Goal: Task Accomplishment & Management: Use online tool/utility

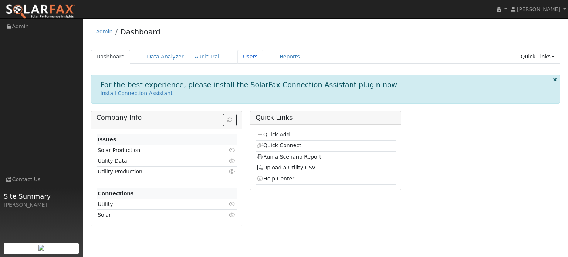
drag, startPoint x: 0, startPoint y: 0, endPoint x: 235, endPoint y: 53, distance: 241.1
click at [238, 53] on link "Users" at bounding box center [251, 57] width 26 height 14
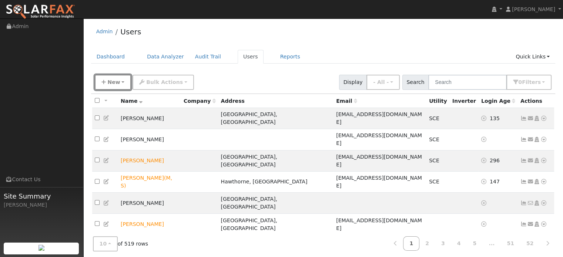
click at [105, 83] on button "New" at bounding box center [113, 82] width 37 height 15
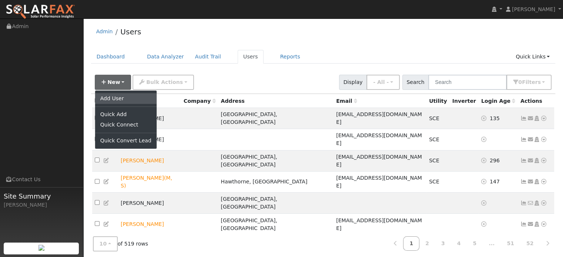
click at [119, 100] on link "Add User" at bounding box center [125, 98] width 61 height 10
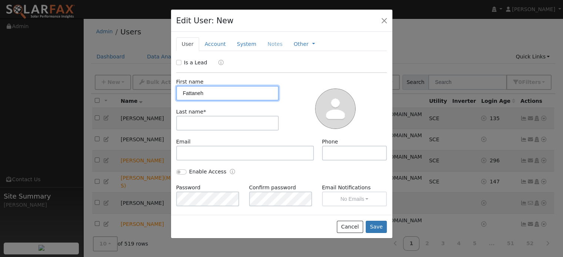
type input "Fattaneh"
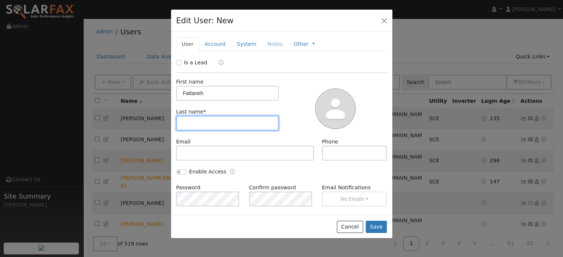
click at [208, 125] on input "text" at bounding box center [227, 123] width 103 height 15
type input "Yousef"
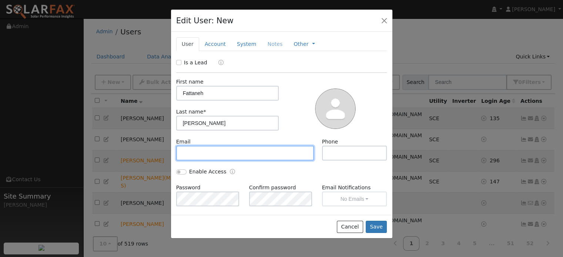
click at [227, 148] on input "text" at bounding box center [245, 153] width 138 height 15
paste input "arashyoussefy@gmail.com"
type input "arashyoussefy@gmail.com"
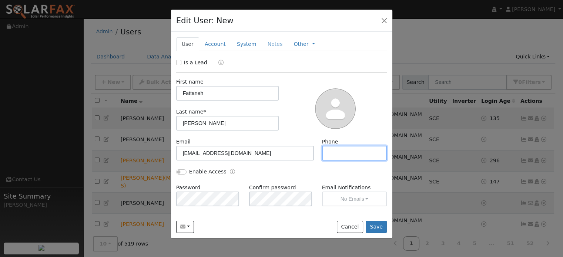
click at [346, 157] on input "text" at bounding box center [354, 153] width 65 height 15
paste input "+1 (626) 272-7540"
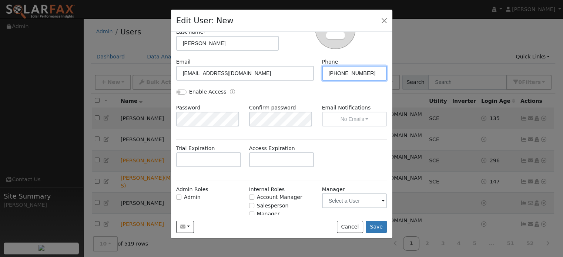
scroll to position [104, 0]
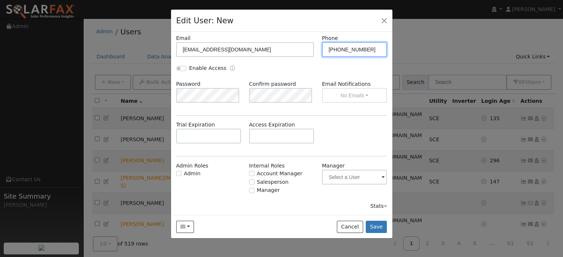
type input "+1 (626) 272-7540"
click at [249, 188] on input "Manager" at bounding box center [251, 190] width 5 height 5
checkbox input "true"
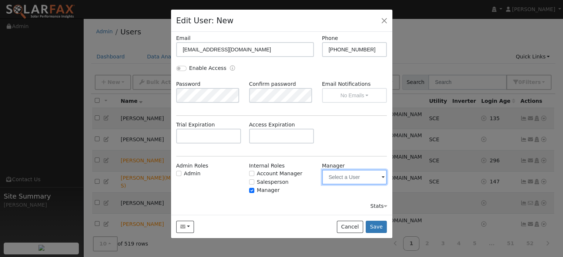
click at [353, 182] on input "text" at bounding box center [354, 177] width 65 height 15
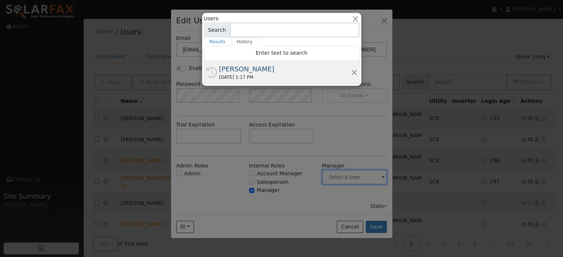
click at [289, 64] on div "[PERSON_NAME]" at bounding box center [285, 69] width 132 height 10
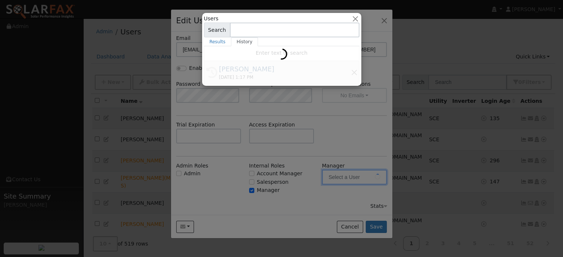
type input "[PERSON_NAME]"
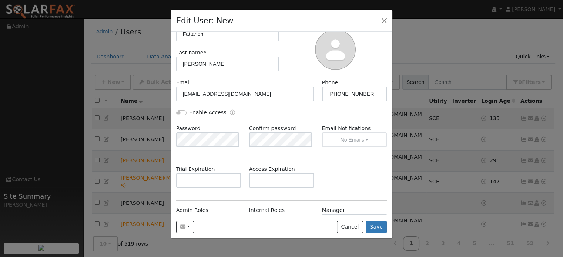
scroll to position [59, 0]
click at [382, 226] on button "Save" at bounding box center [376, 227] width 21 height 13
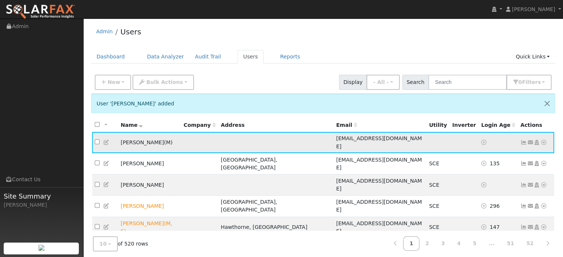
click at [540, 140] on icon at bounding box center [543, 142] width 7 height 5
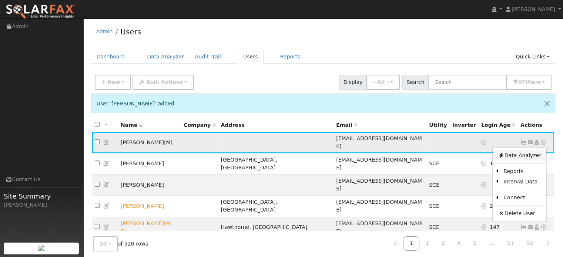
click at [529, 150] on link "Data Analyzer" at bounding box center [519, 155] width 54 height 10
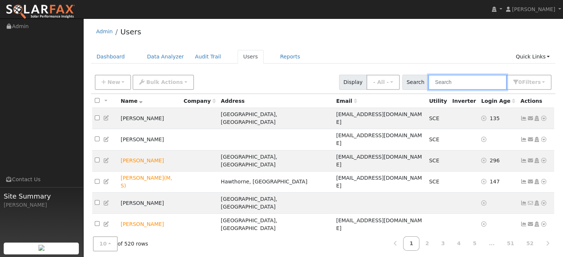
click at [473, 86] on input "text" at bounding box center [467, 82] width 78 height 15
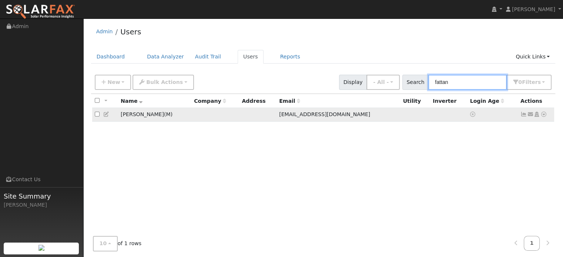
type input "fattan"
click at [544, 116] on icon at bounding box center [543, 114] width 7 height 5
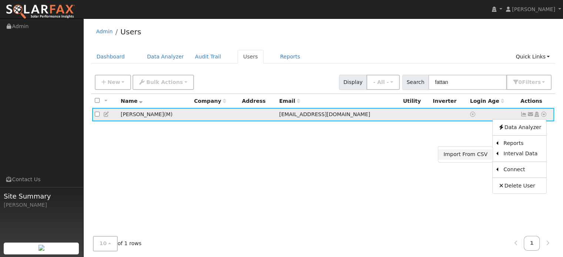
click at [479, 158] on link "Import From CSV" at bounding box center [465, 154] width 54 height 10
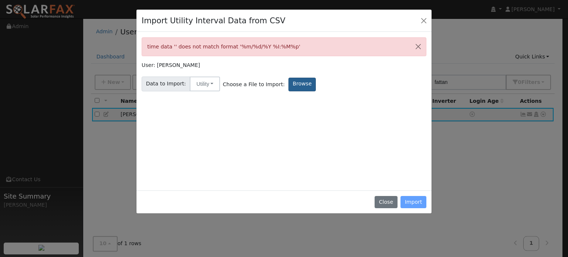
click at [293, 83] on label "Browse" at bounding box center [302, 85] width 27 height 14
click at [0, 0] on input "Browse" at bounding box center [0, 0] width 0 height 0
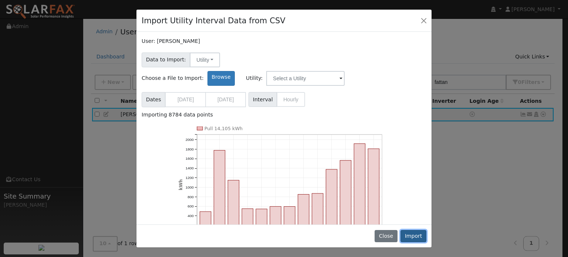
click at [411, 235] on button "Import" at bounding box center [414, 236] width 26 height 13
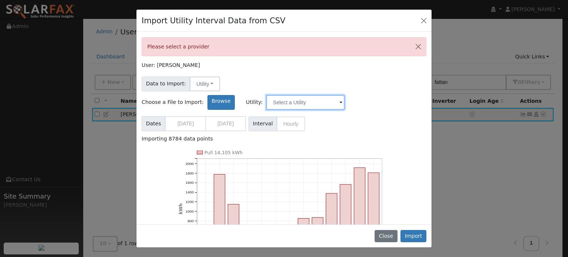
click at [345, 95] on input "text" at bounding box center [305, 102] width 78 height 15
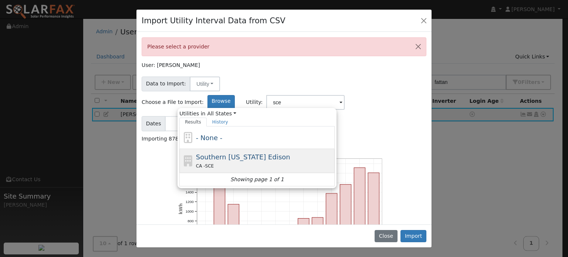
click at [333, 152] on div "Southern California Edison CA - SCE" at bounding box center [264, 161] width 137 height 18
type input "Southern [US_STATE] Edison"
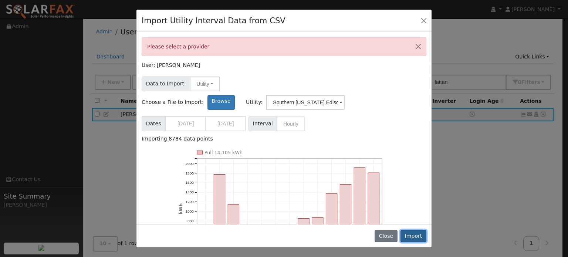
click at [412, 235] on button "Import" at bounding box center [414, 236] width 26 height 13
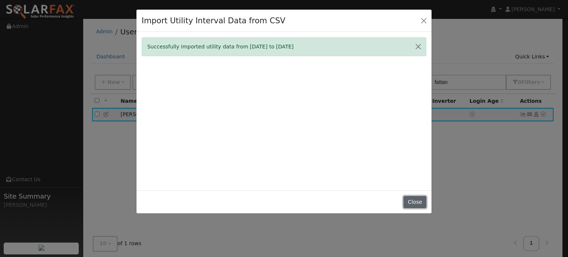
click at [416, 202] on button "Close" at bounding box center [415, 202] width 23 height 13
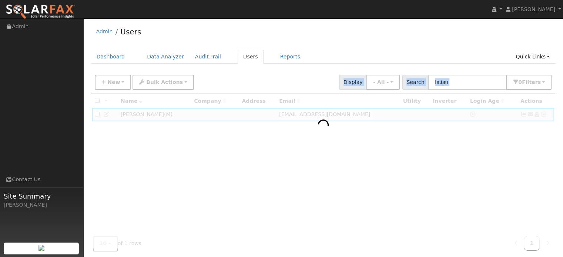
click at [416, 202] on div at bounding box center [323, 171] width 464 height 154
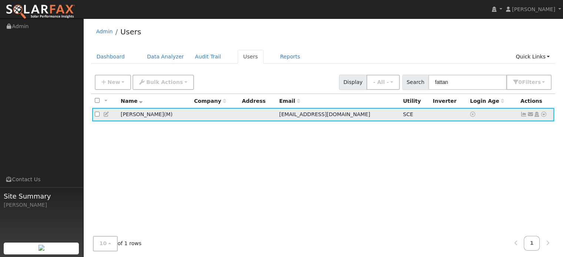
click at [543, 115] on icon at bounding box center [543, 114] width 7 height 5
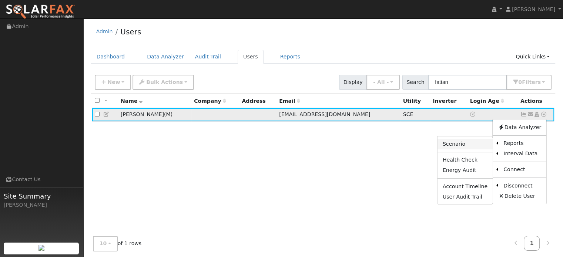
click at [482, 146] on link "Scenario" at bounding box center [464, 144] width 55 height 10
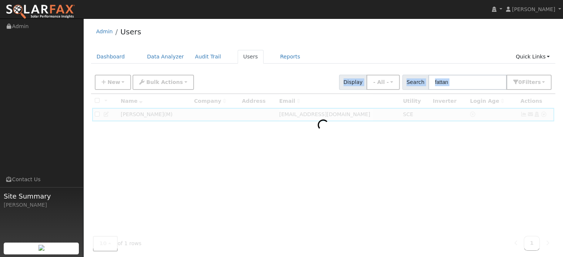
click at [482, 146] on div at bounding box center [323, 171] width 464 height 154
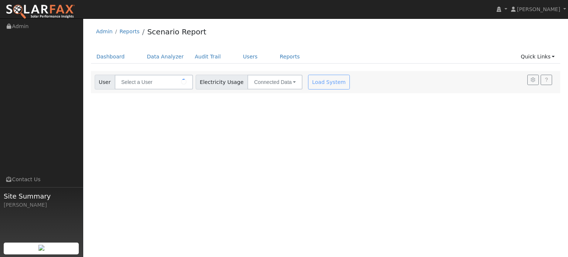
type input "[PERSON_NAME]"
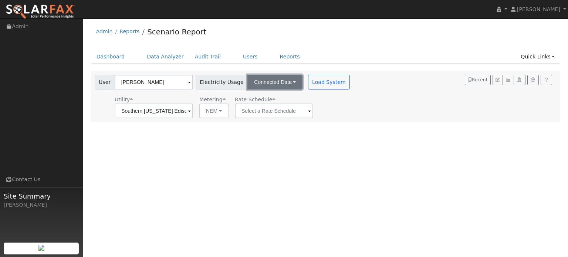
click at [285, 79] on button "Connected Data" at bounding box center [275, 82] width 55 height 15
click at [277, 120] on link "CSV Data" at bounding box center [275, 119] width 53 height 10
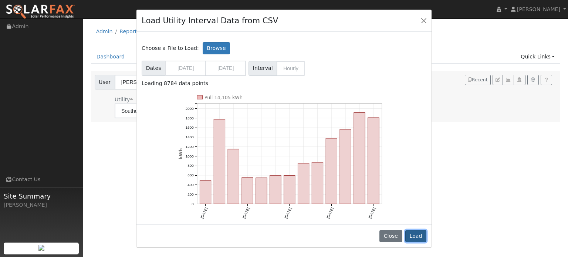
click at [418, 239] on button "Load" at bounding box center [416, 236] width 21 height 13
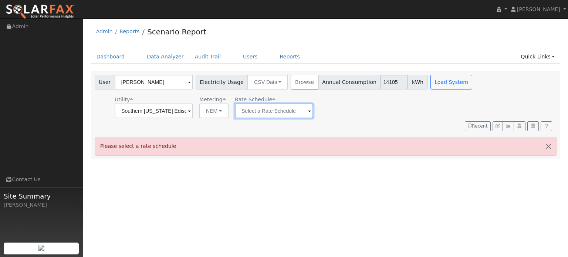
click at [304, 111] on input "text" at bounding box center [274, 111] width 78 height 15
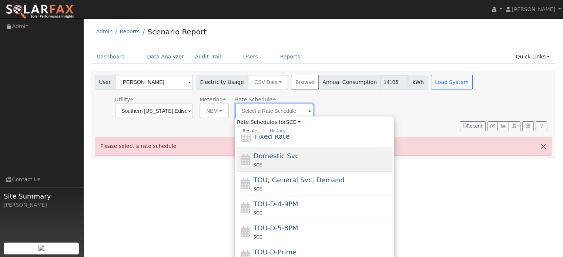
scroll to position [37, 0]
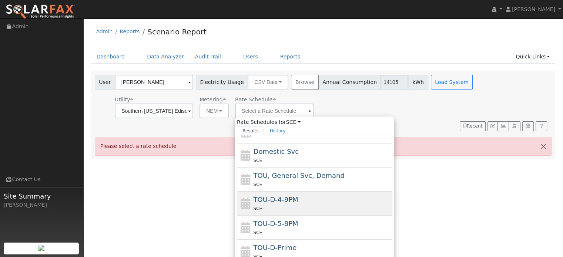
click at [318, 203] on div "TOU-D-4-9PM SCE" at bounding box center [321, 204] width 137 height 18
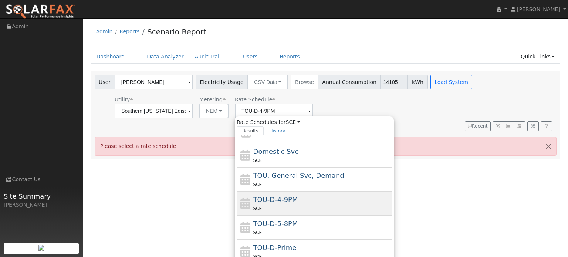
click at [318, 203] on div "User Profile First name Last name Email Email Notifications No Emails No Emails…" at bounding box center [325, 137] width 485 height 239
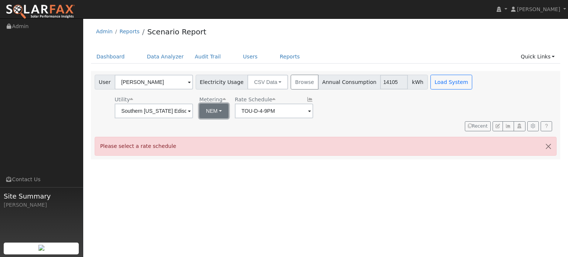
click at [224, 109] on button "NEM" at bounding box center [213, 111] width 29 height 15
click at [228, 138] on link "NBT" at bounding box center [224, 138] width 51 height 10
type input "TOU-D-PRIME"
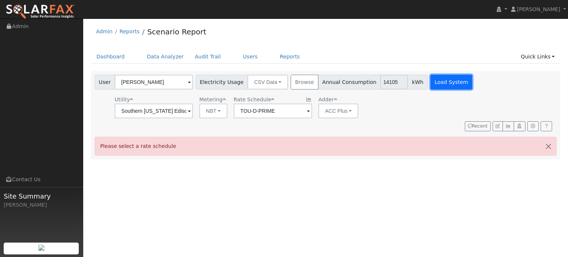
click at [435, 81] on button "Load System" at bounding box center [452, 82] width 42 height 15
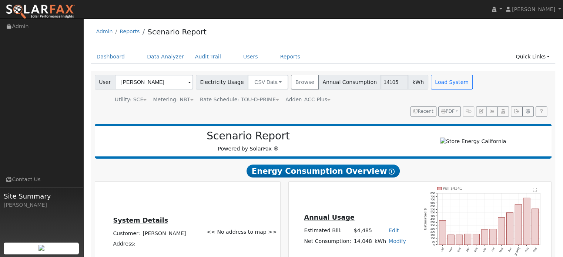
scroll to position [119, 0]
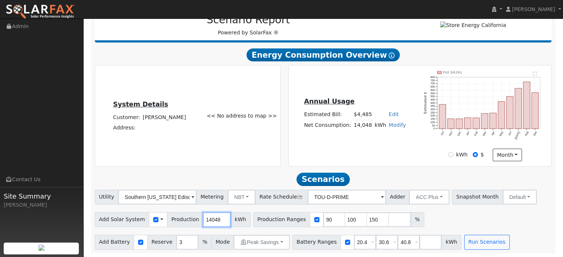
click at [207, 220] on input "14048" at bounding box center [217, 219] width 28 height 15
type input "13027"
click at [454, 210] on div "Add Solar System Use CSV Data Production 13027 kWh Production Ranges 90 100 150…" at bounding box center [323, 218] width 460 height 17
click at [314, 220] on input "checkbox" at bounding box center [316, 219] width 5 height 5
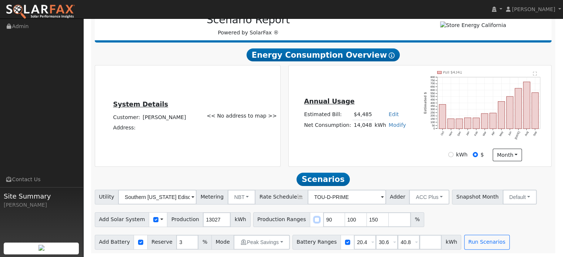
click at [314, 220] on input "checkbox" at bounding box center [316, 219] width 5 height 5
click at [314, 219] on input "checkbox" at bounding box center [316, 219] width 5 height 5
checkbox input "false"
click at [470, 237] on button "Run Scenarios" at bounding box center [487, 242] width 46 height 15
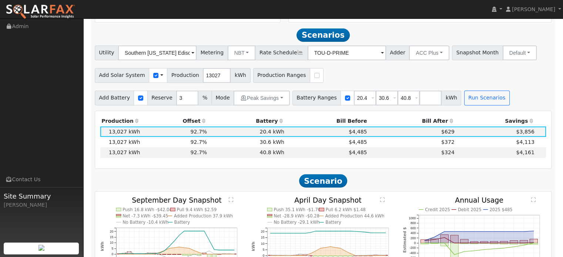
scroll to position [259, 0]
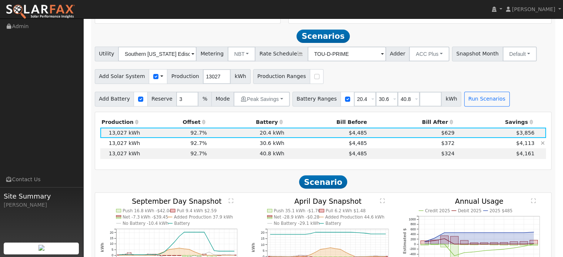
click at [493, 148] on td "$4,113" at bounding box center [495, 143] width 80 height 10
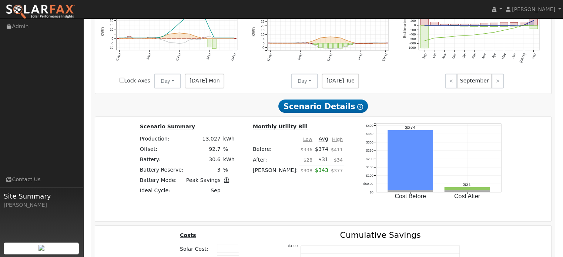
scroll to position [476, 0]
